Goal: Information Seeking & Learning: Check status

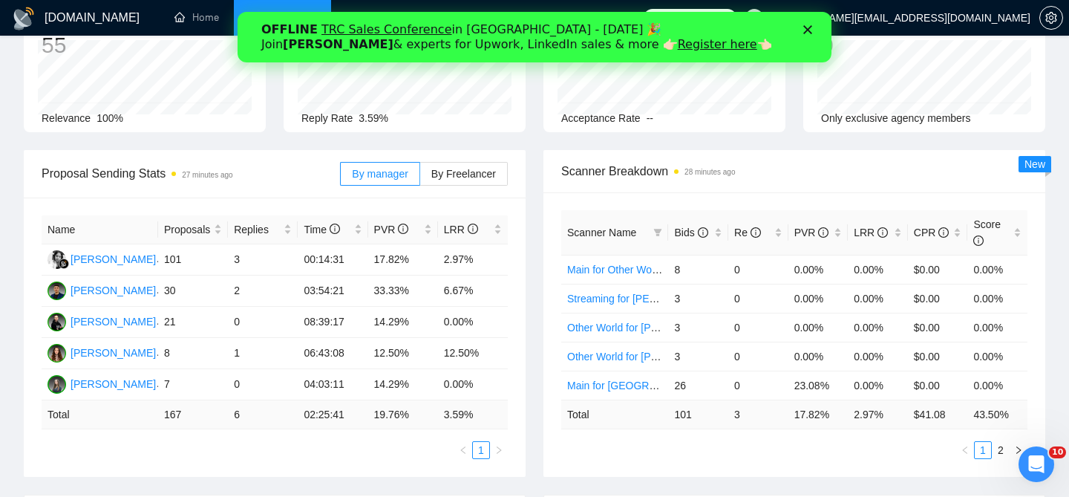
scroll to position [135, 0]
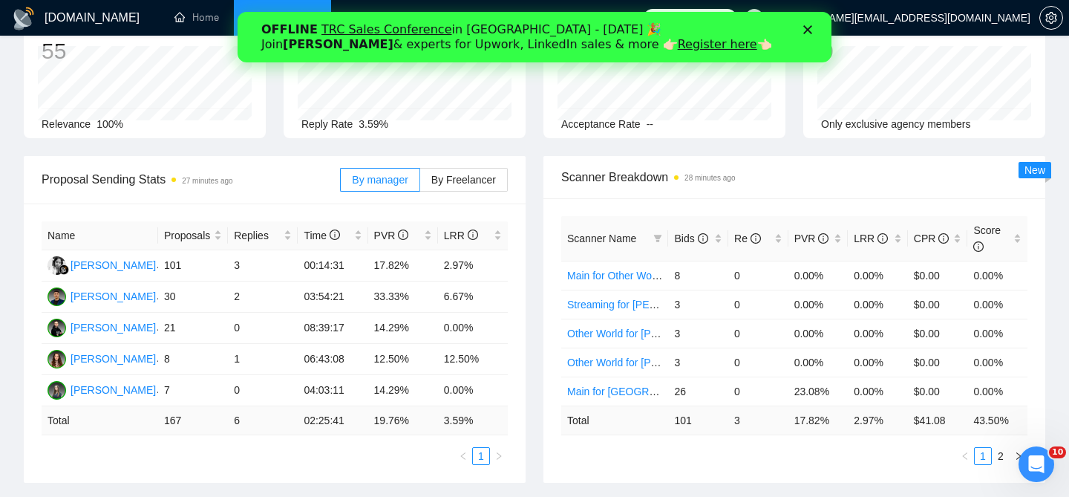
click at [809, 30] on polygon "Закрыть" at bounding box center [807, 29] width 9 height 9
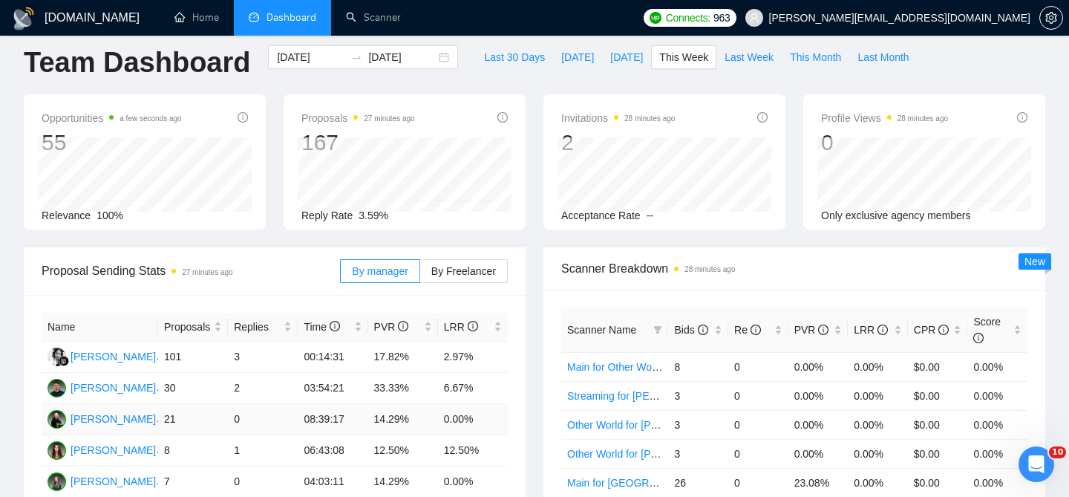
scroll to position [0, 0]
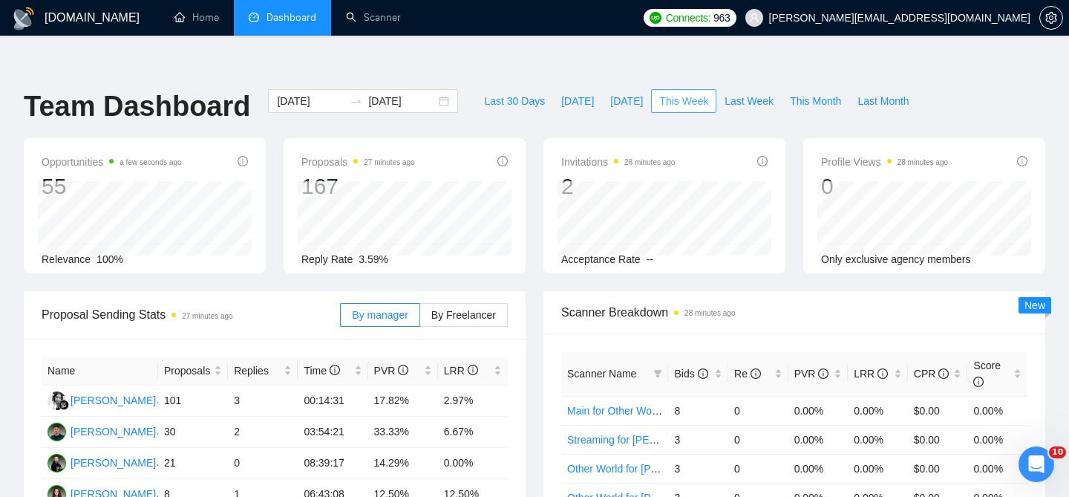
click at [670, 93] on span "This Week" at bounding box center [683, 101] width 49 height 16
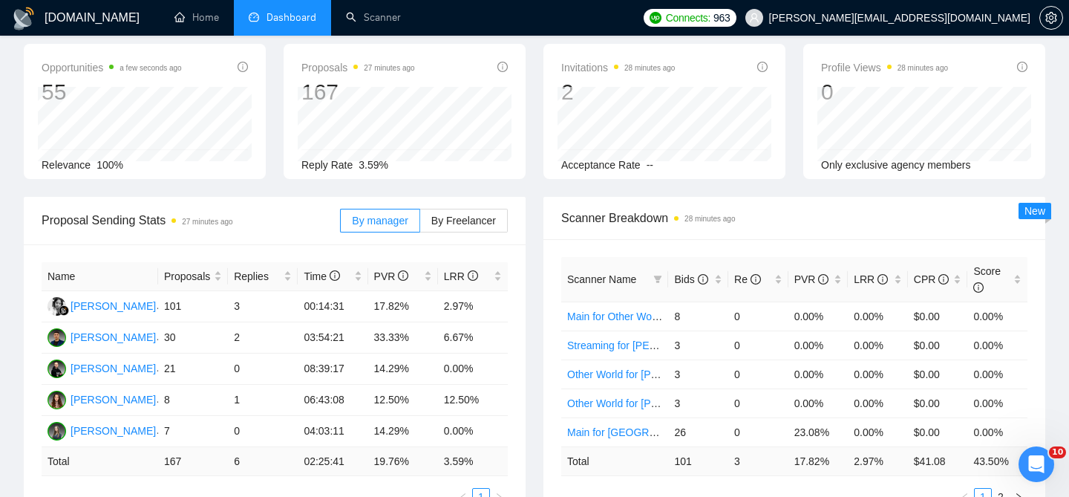
scroll to position [105, 0]
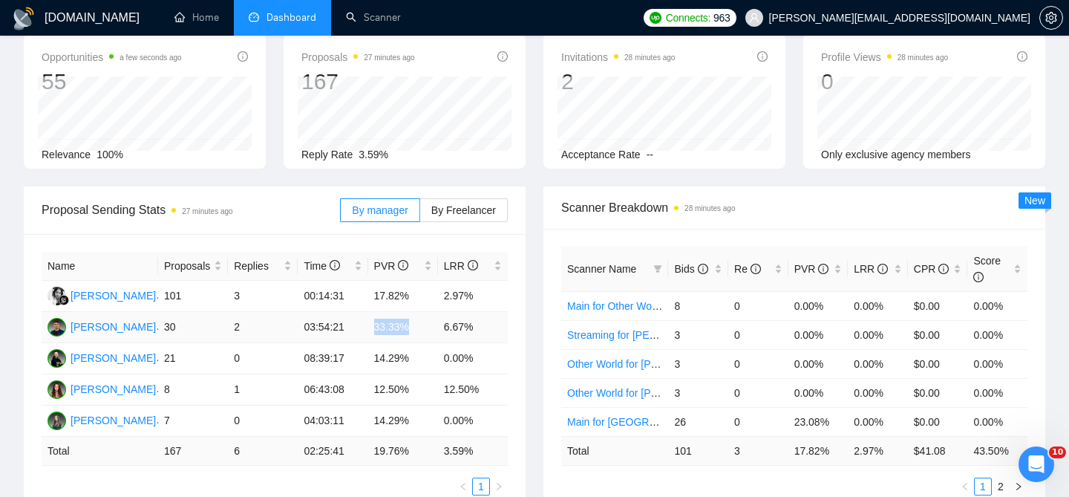
drag, startPoint x: 374, startPoint y: 294, endPoint x: 413, endPoint y: 298, distance: 38.9
click at [413, 312] on td "33.33%" at bounding box center [403, 327] width 70 height 31
click at [487, 312] on td "6.67%" at bounding box center [473, 327] width 70 height 31
click at [445, 204] on span "By Freelancer" at bounding box center [463, 210] width 65 height 12
click at [420, 214] on input "By Freelancer" at bounding box center [420, 214] width 0 height 0
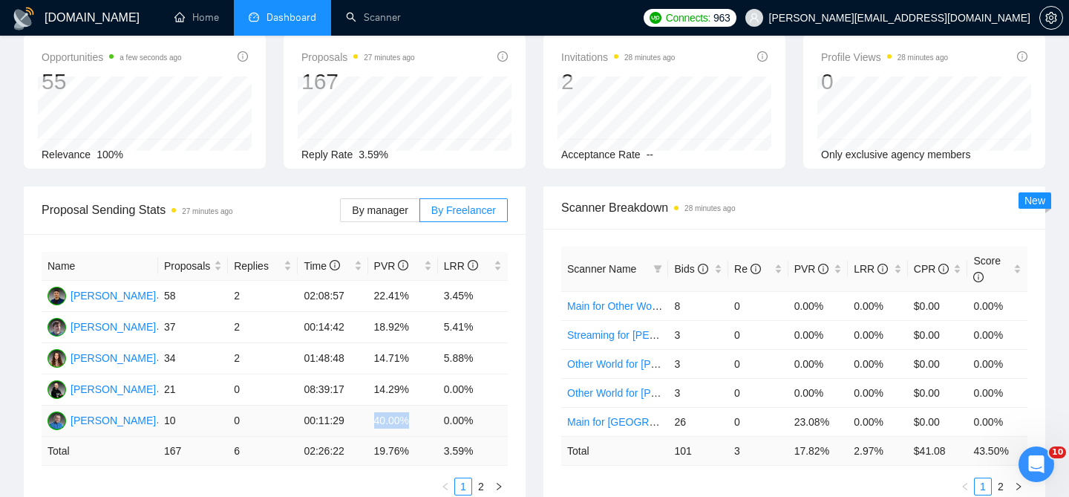
drag, startPoint x: 415, startPoint y: 390, endPoint x: 370, endPoint y: 395, distance: 45.6
click at [370, 405] on td "40.00%" at bounding box center [403, 420] width 70 height 31
click at [462, 405] on td "0.00%" at bounding box center [473, 420] width 70 height 31
drag, startPoint x: 443, startPoint y: 391, endPoint x: 486, endPoint y: 395, distance: 43.2
click at [486, 405] on td "0.00%" at bounding box center [473, 420] width 70 height 31
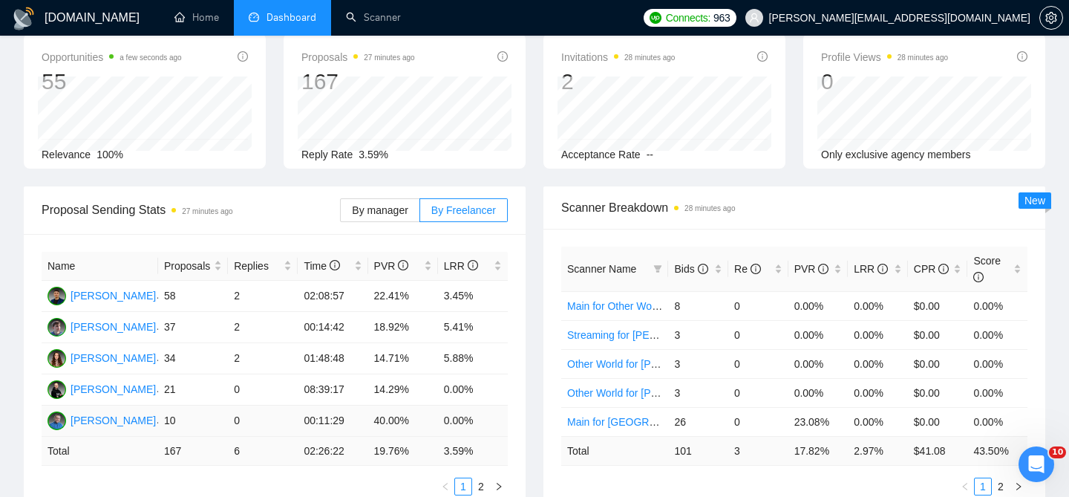
click at [392, 405] on td "40.00%" at bounding box center [403, 420] width 70 height 31
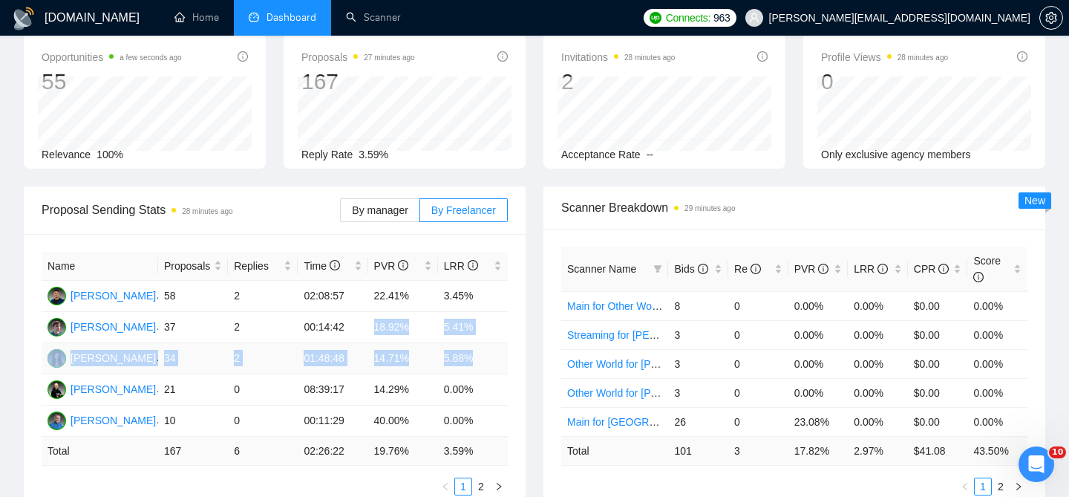
drag, startPoint x: 371, startPoint y: 297, endPoint x: 476, endPoint y: 333, distance: 110.8
click at [474, 333] on tbody "[PERSON_NAME] 58 2 02:08:57 22.41% 3.45% [PERSON_NAME] 37 2 00:14:42 18.92% 5.4…" at bounding box center [275, 359] width 466 height 156
click at [476, 343] on td "5.88%" at bounding box center [473, 358] width 70 height 31
drag, startPoint x: 476, startPoint y: 330, endPoint x: 369, endPoint y: 293, distance: 112.9
click at [369, 293] on tbody "[PERSON_NAME] 58 2 02:08:57 22.41% 3.45% [PERSON_NAME] 37 2 00:14:42 18.92% 5.4…" at bounding box center [275, 359] width 466 height 156
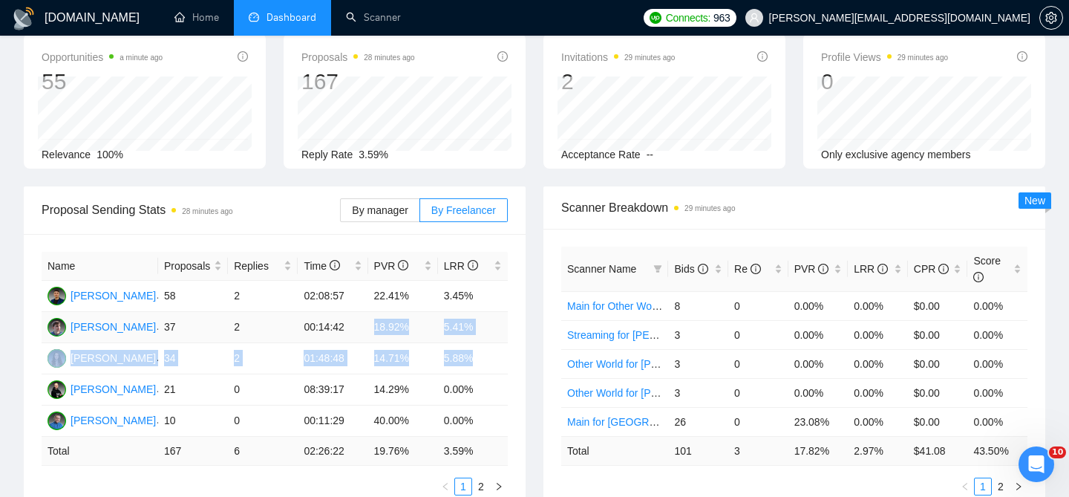
click at [374, 312] on td "18.92%" at bounding box center [403, 327] width 70 height 31
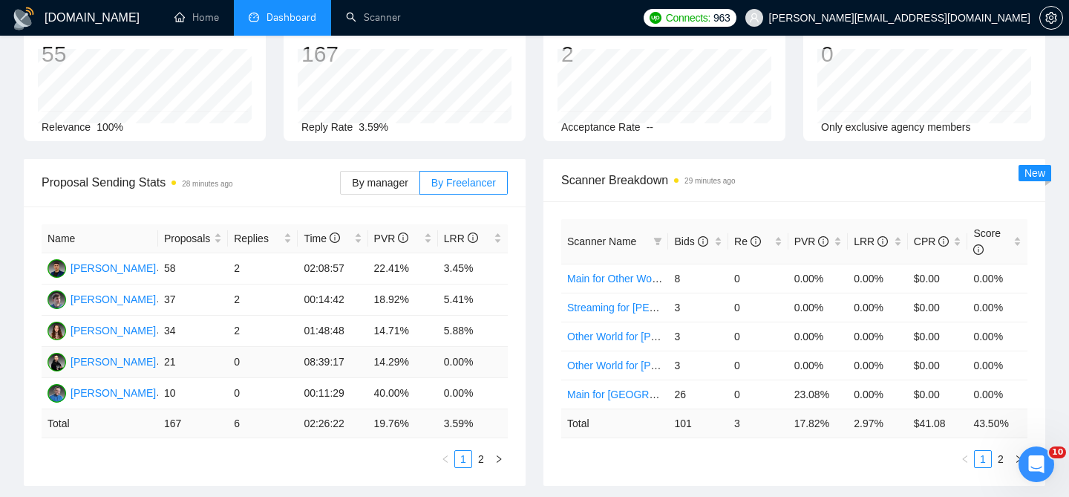
scroll to position [133, 0]
click at [478, 449] on li "2" at bounding box center [481, 458] width 18 height 18
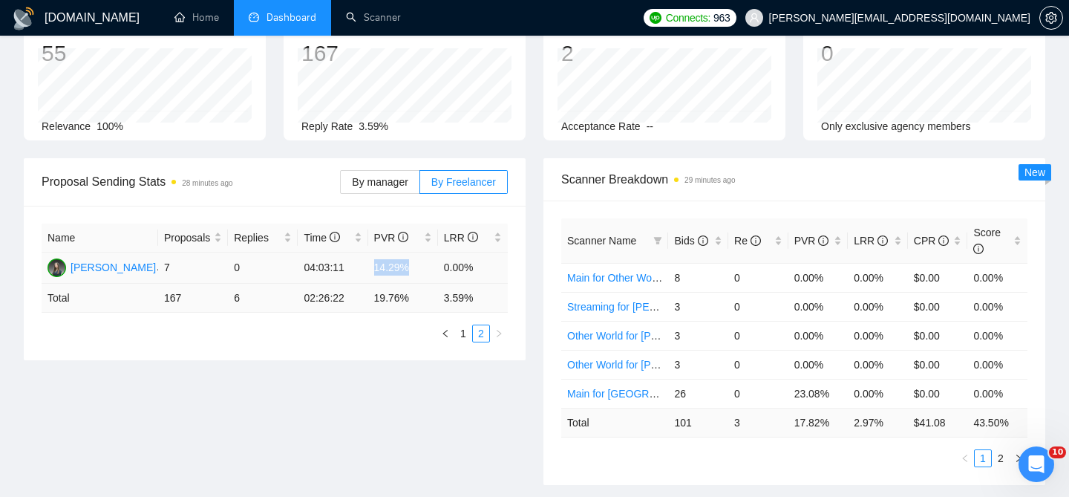
drag, startPoint x: 373, startPoint y: 236, endPoint x: 421, endPoint y: 244, distance: 48.1
click at [421, 252] on td "14.29%" at bounding box center [403, 267] width 70 height 31
click at [463, 325] on link "1" at bounding box center [463, 333] width 16 height 16
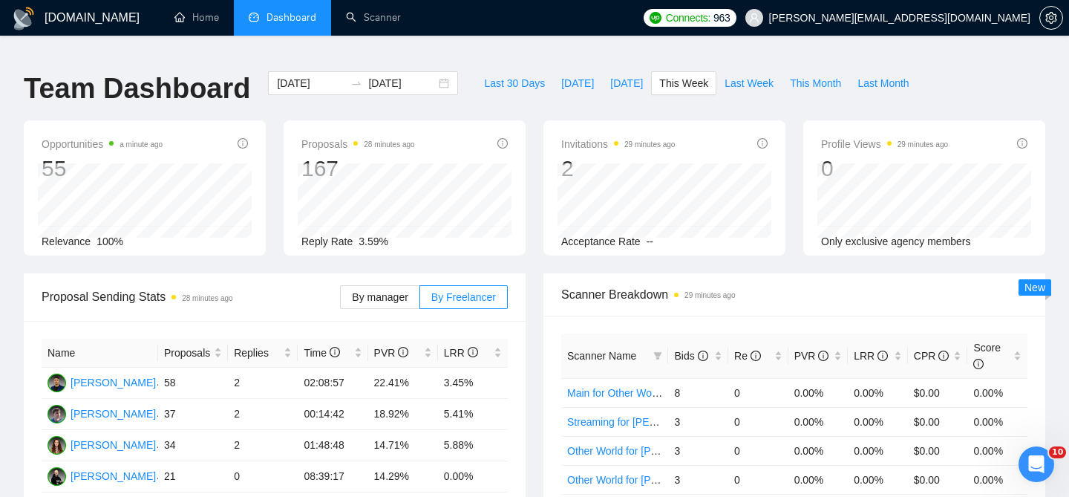
scroll to position [0, 0]
